Goal: Information Seeking & Learning: Learn about a topic

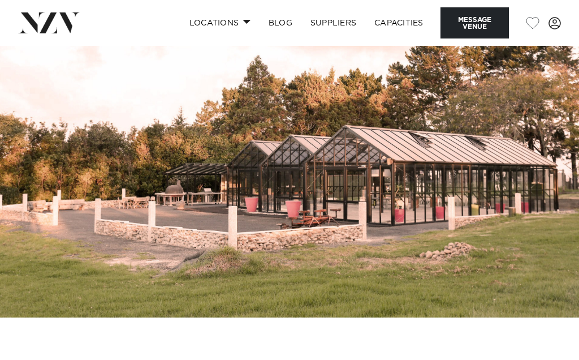
click at [235, 28] on link "Locations" at bounding box center [219, 23] width 79 height 24
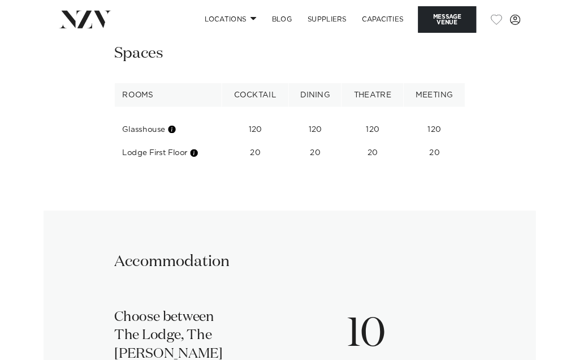
scroll to position [1446, 0]
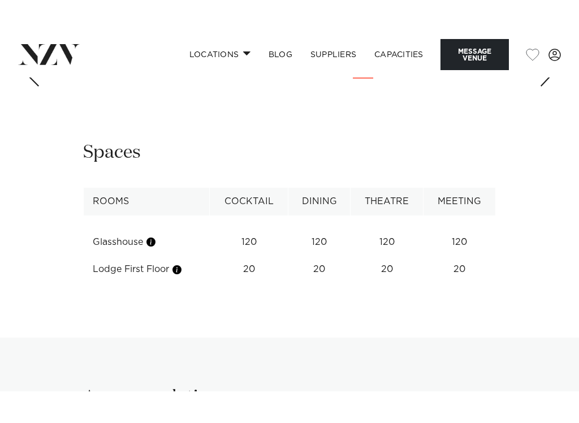
scroll to position [1440, 0]
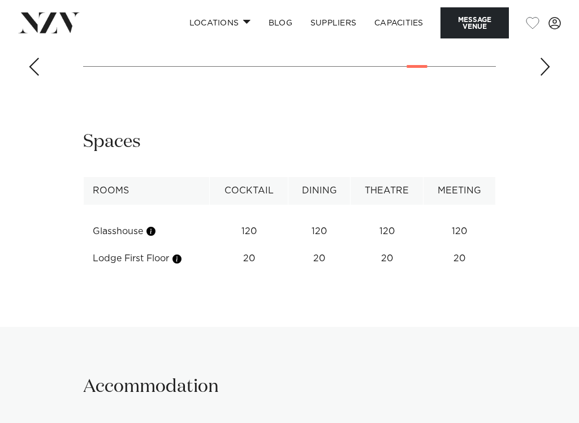
scroll to position [1368, 0]
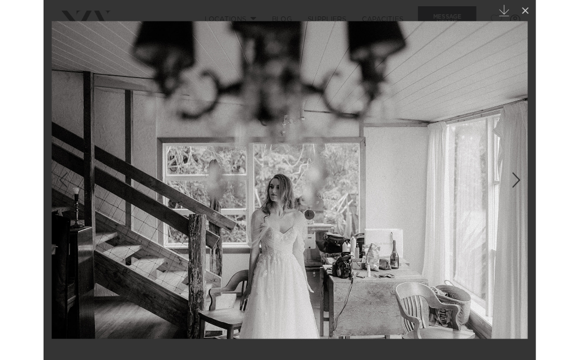
scroll to position [1400, 0]
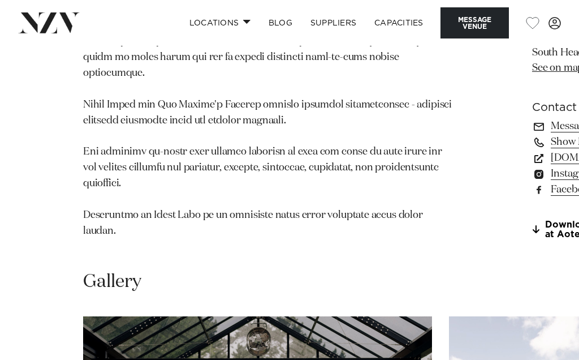
scroll to position [826, 0]
